Goal: Navigation & Orientation: Find specific page/section

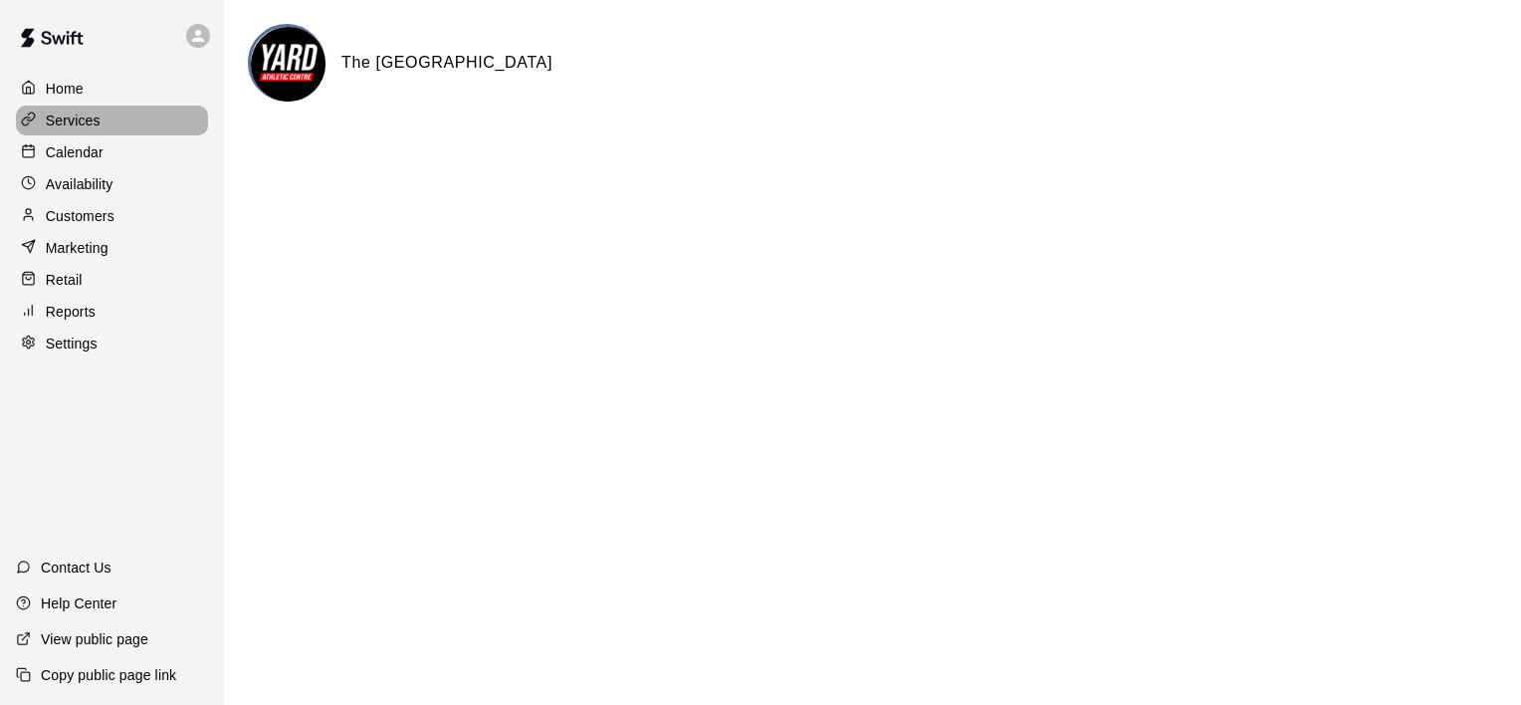
click at [91, 126] on p "Services" at bounding box center [73, 121] width 55 height 20
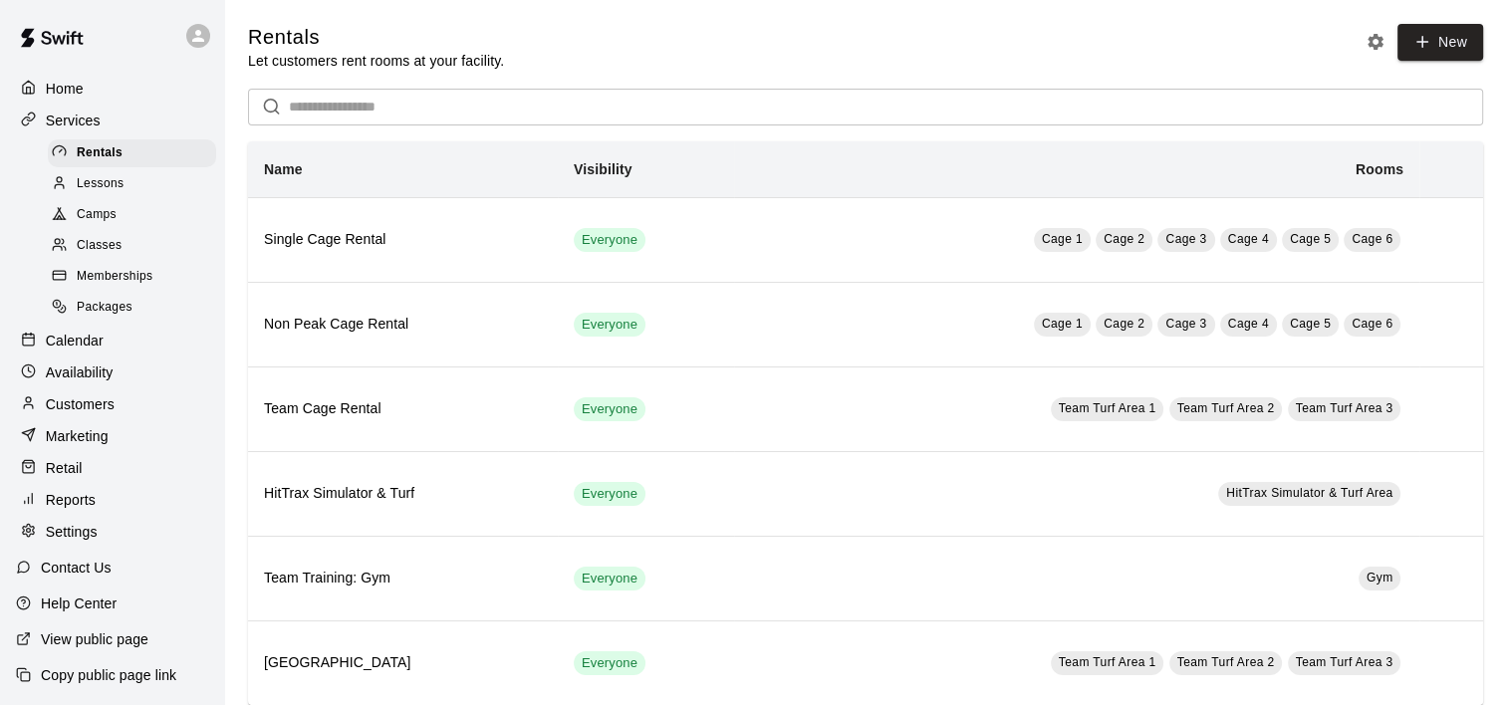
click at [108, 189] on span "Lessons" at bounding box center [101, 184] width 48 height 20
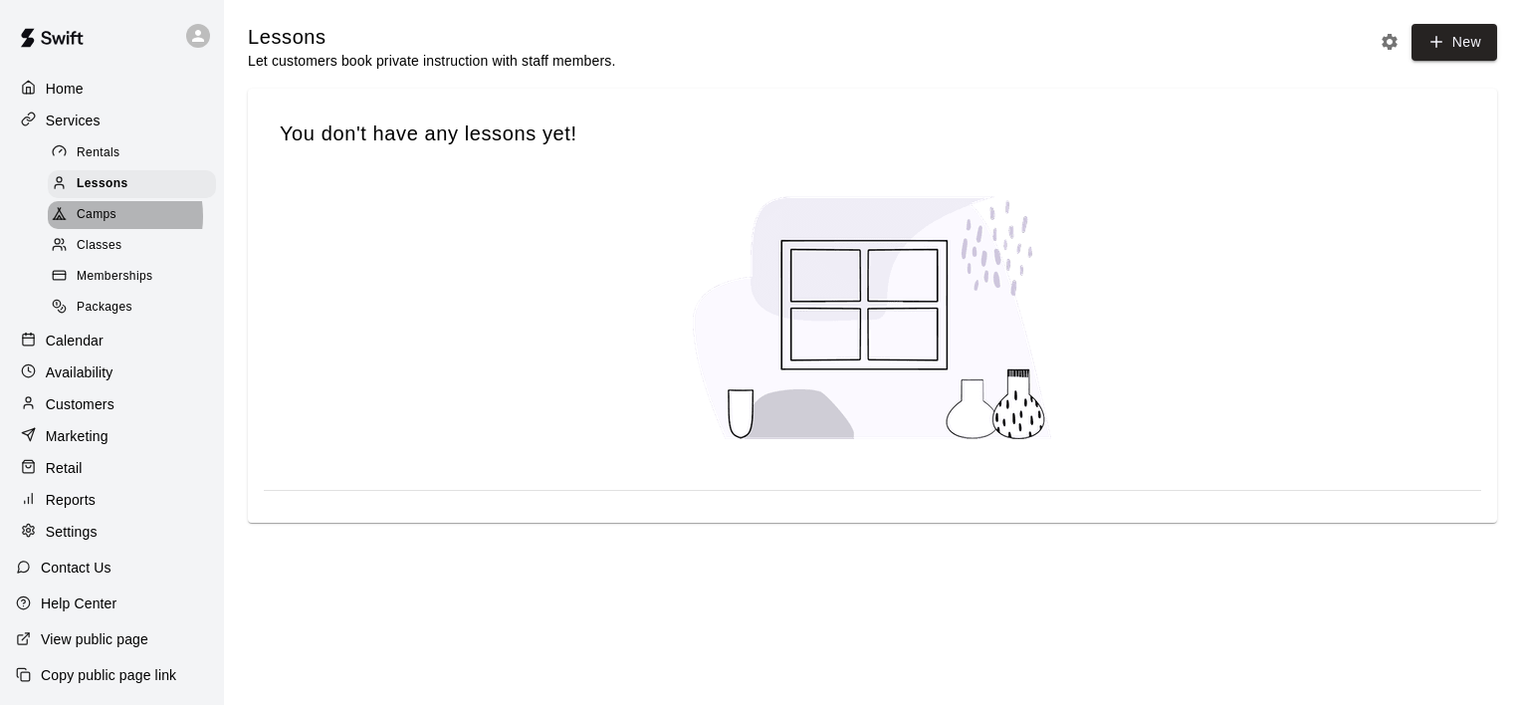
click at [96, 223] on span "Camps" at bounding box center [97, 215] width 40 height 20
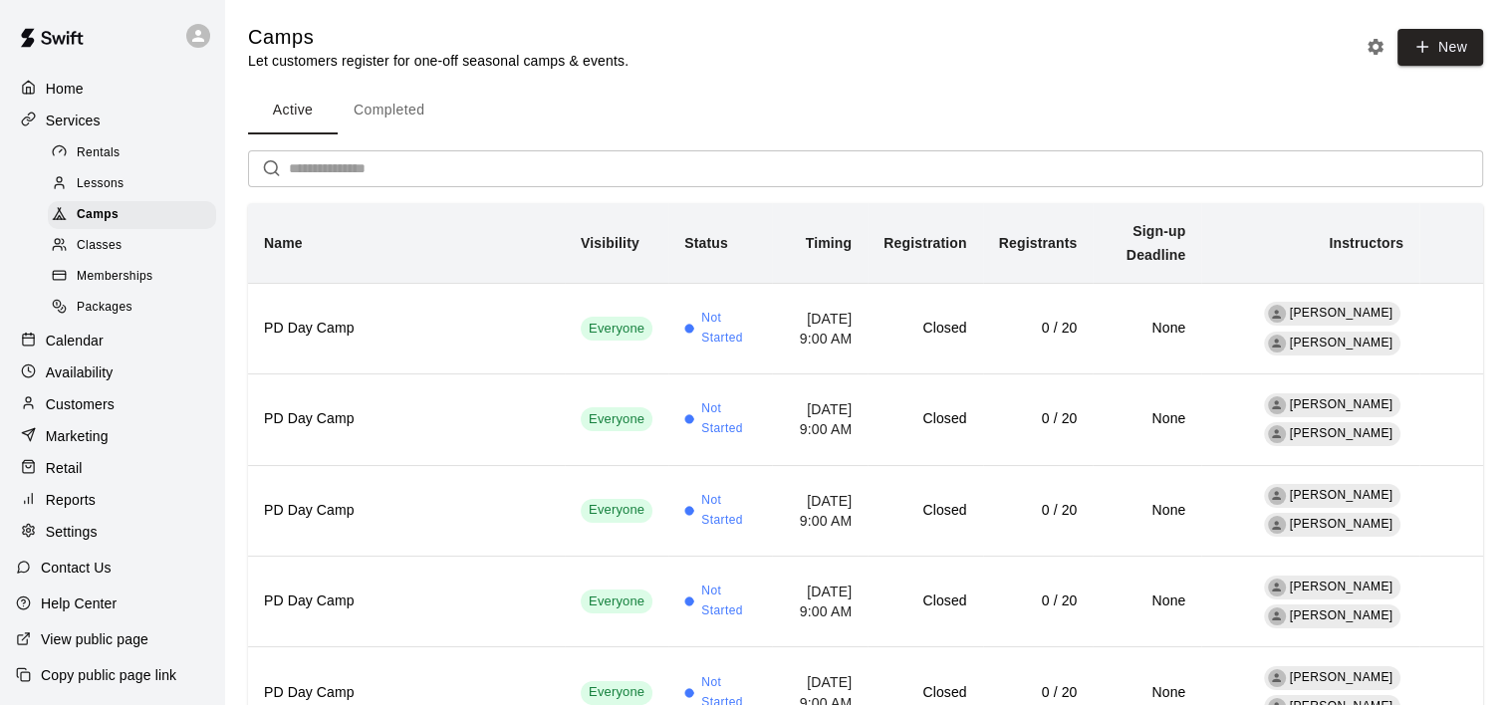
click at [98, 350] on p "Calendar" at bounding box center [75, 341] width 58 height 20
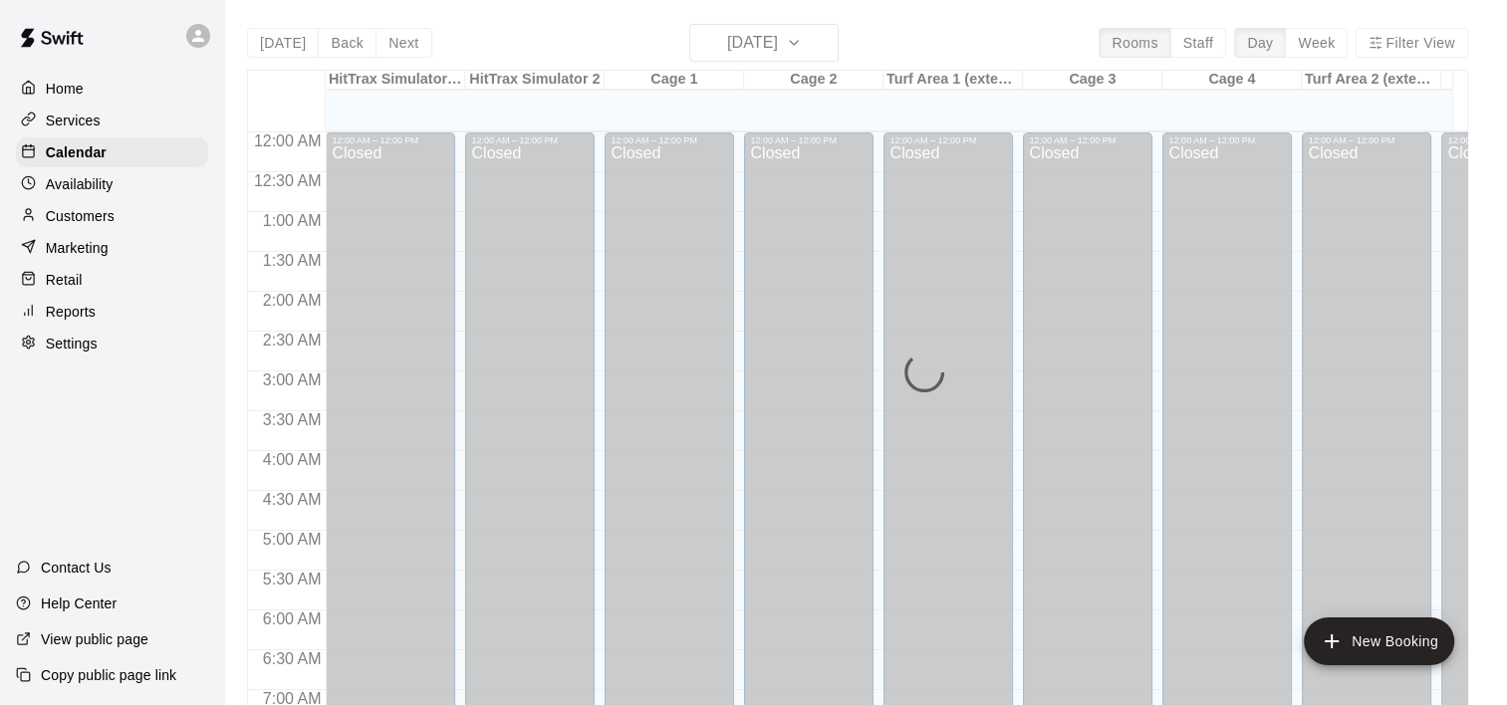
scroll to position [946, 0]
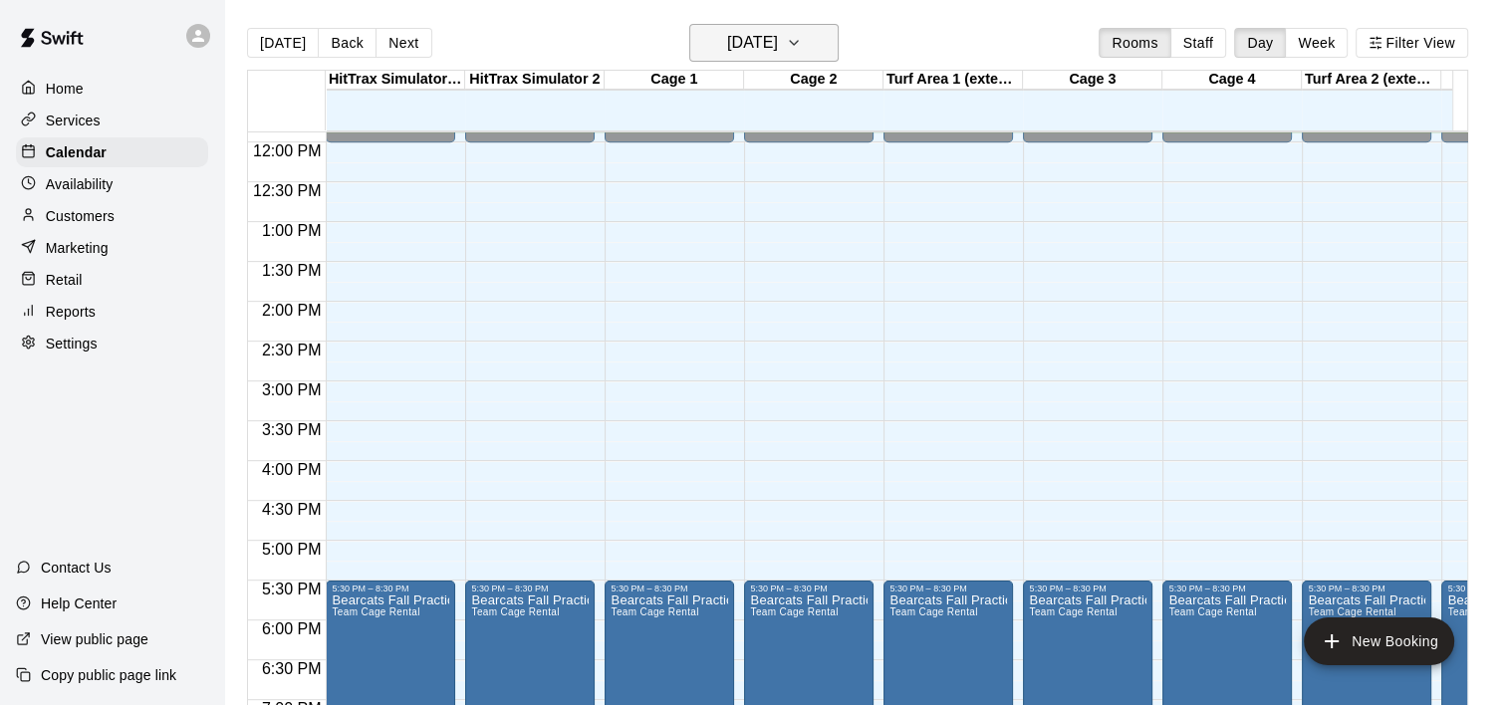
click at [802, 35] on icon "button" at bounding box center [794, 43] width 16 height 24
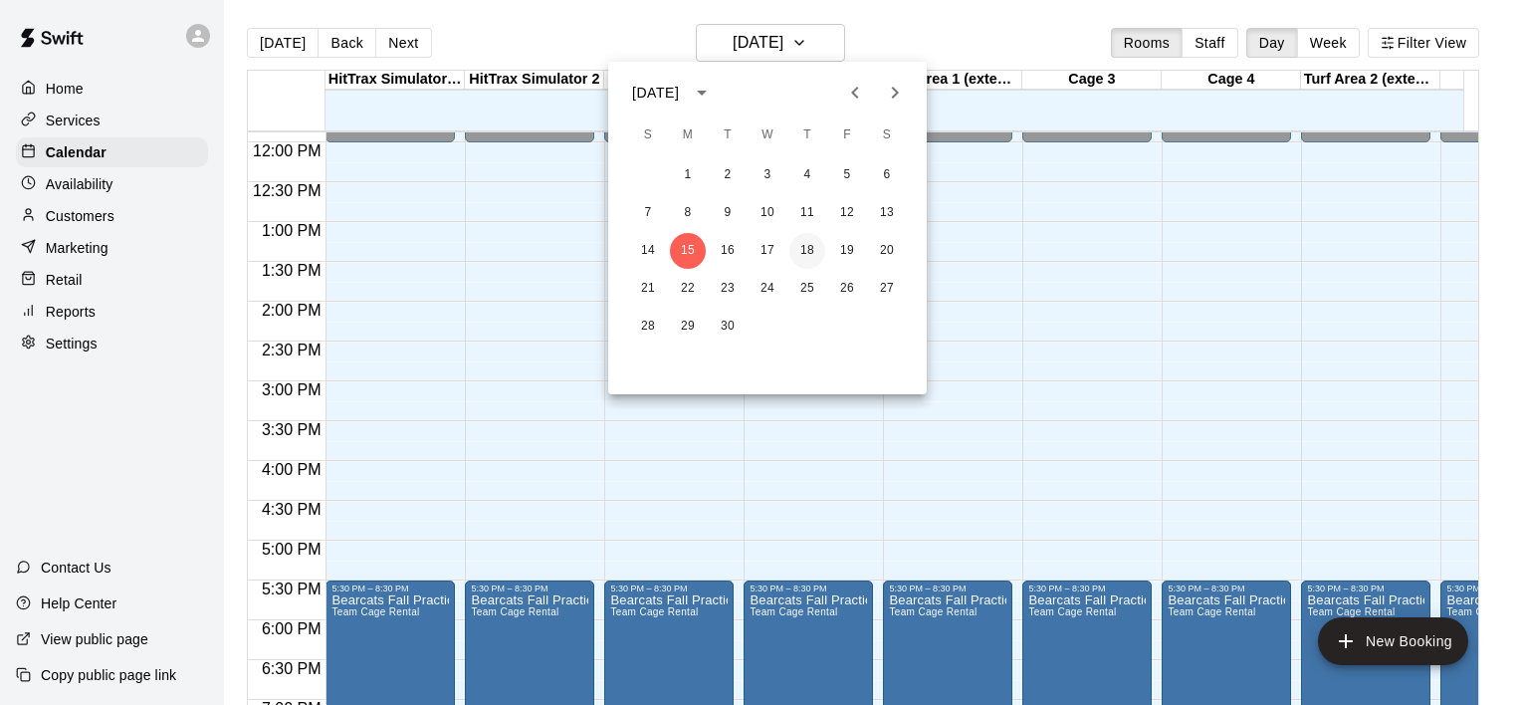
click at [812, 249] on button "18" at bounding box center [808, 251] width 36 height 36
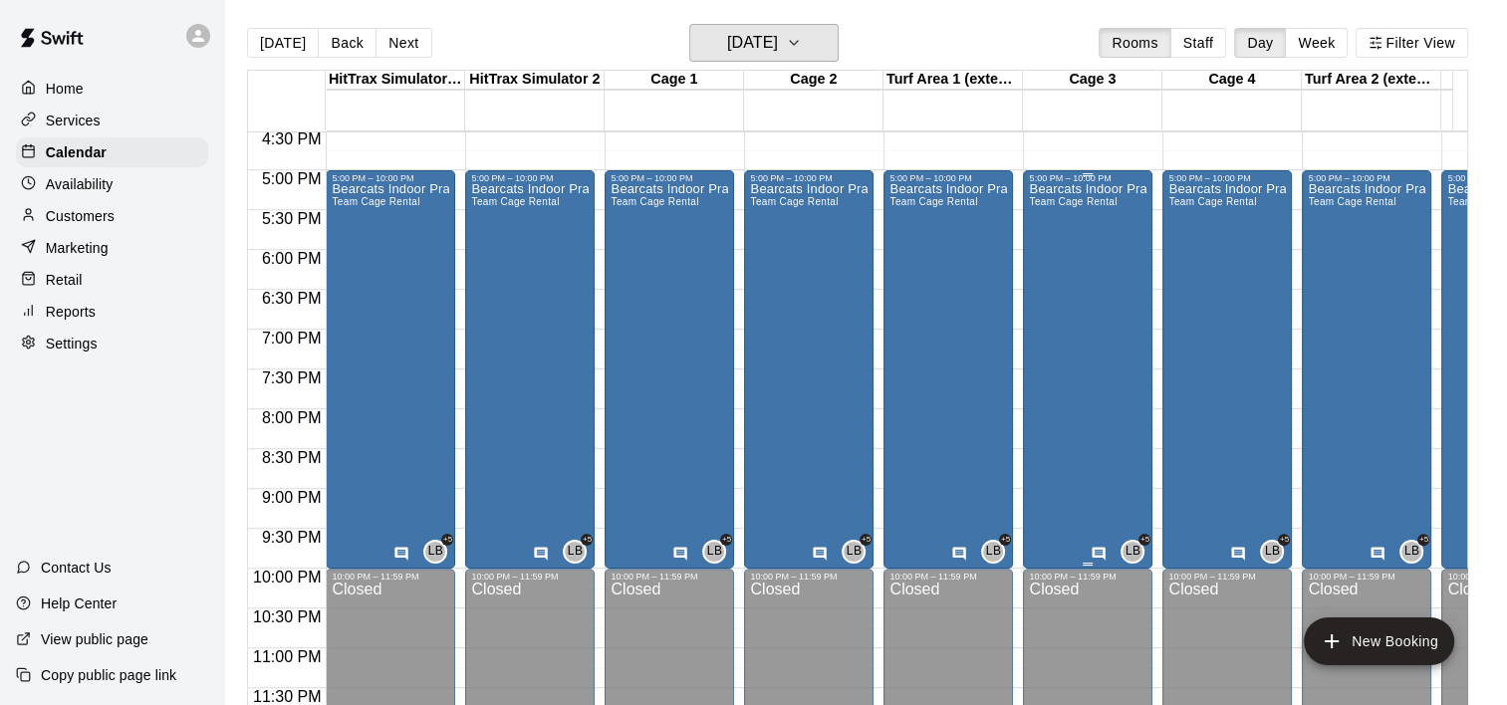
scroll to position [32, 0]
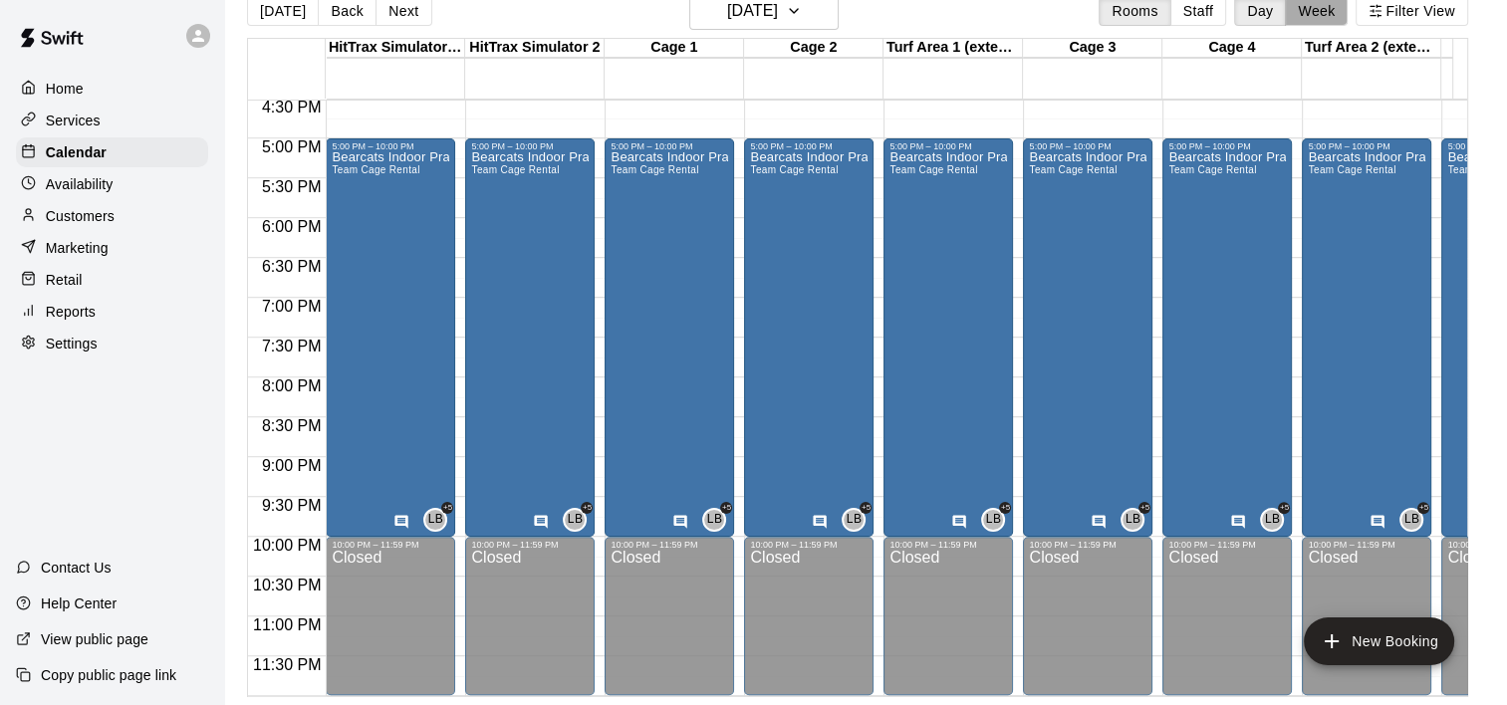
click at [1340, 20] on button "Week" at bounding box center [1315, 11] width 63 height 30
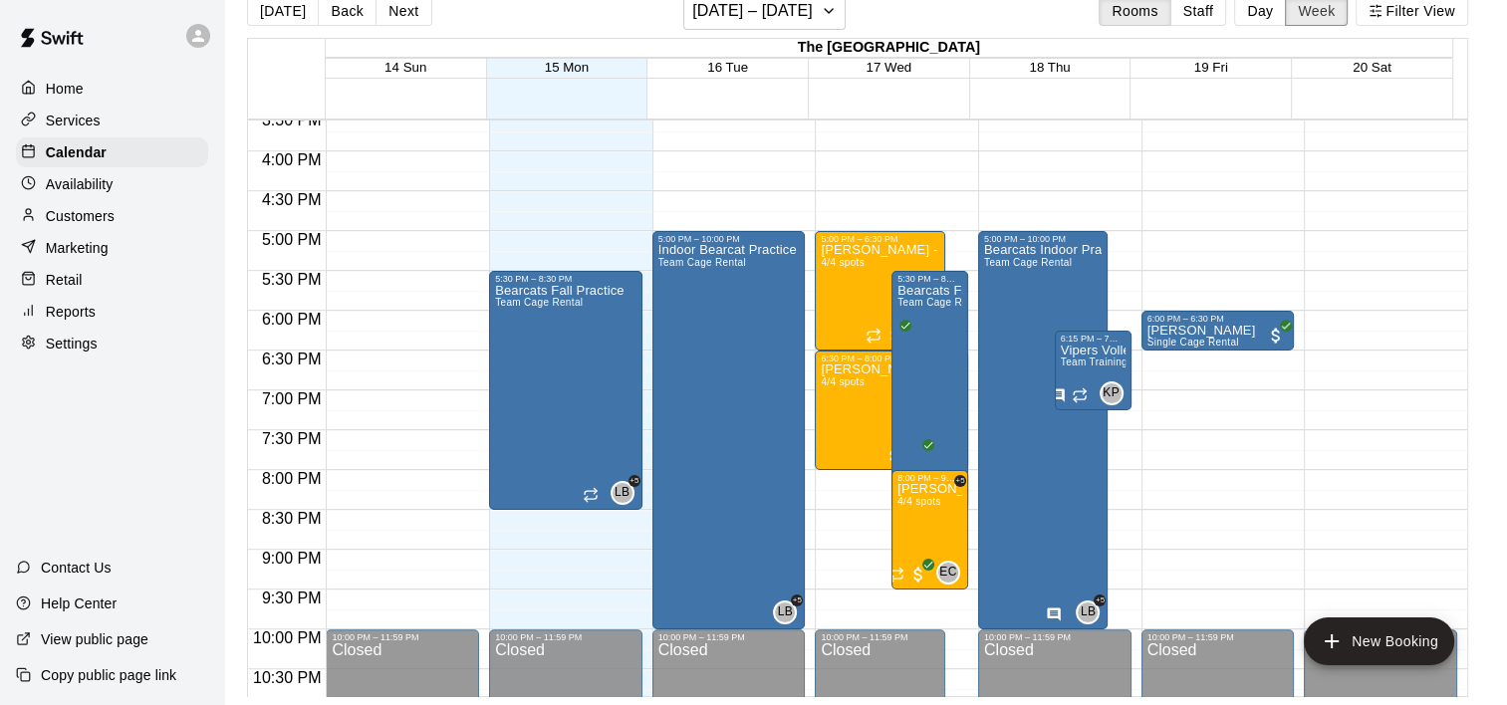
scroll to position [1335, 0]
